Goal: Check status: Check status

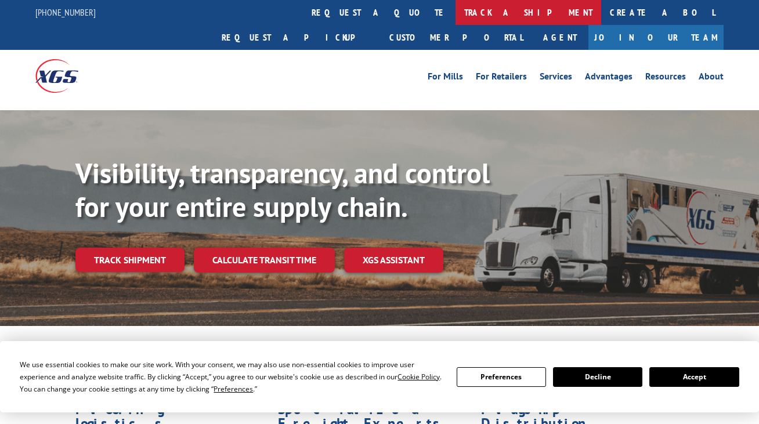
click at [456, 10] on link "track a shipment" at bounding box center [529, 12] width 146 height 25
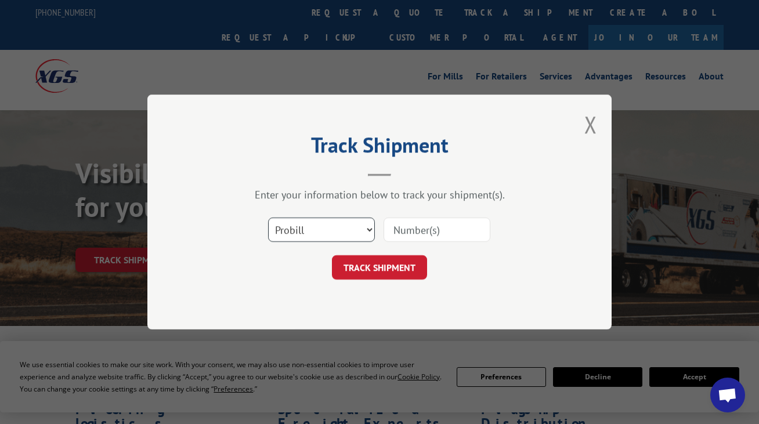
click at [339, 232] on select "Select category... Probill BOL PO" at bounding box center [321, 230] width 107 height 24
select select "po"
click at [416, 230] on input at bounding box center [437, 230] width 107 height 24
paste input "BOL0423886"
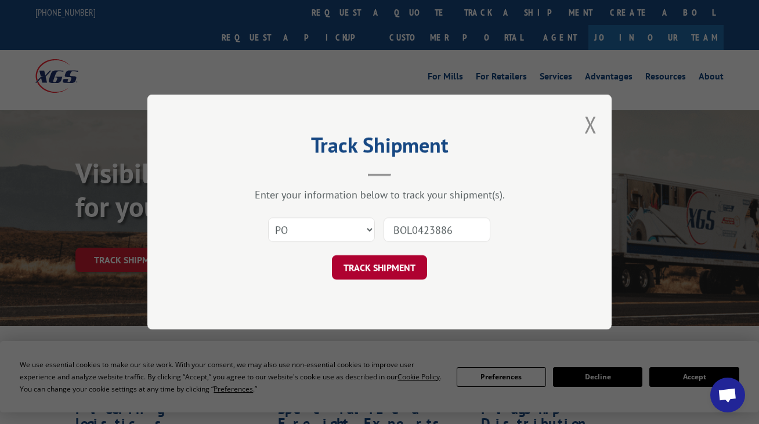
type input "BOL0423886"
click at [384, 268] on button "TRACK SHIPMENT" at bounding box center [379, 267] width 95 height 24
